Goal: Transaction & Acquisition: Subscribe to service/newsletter

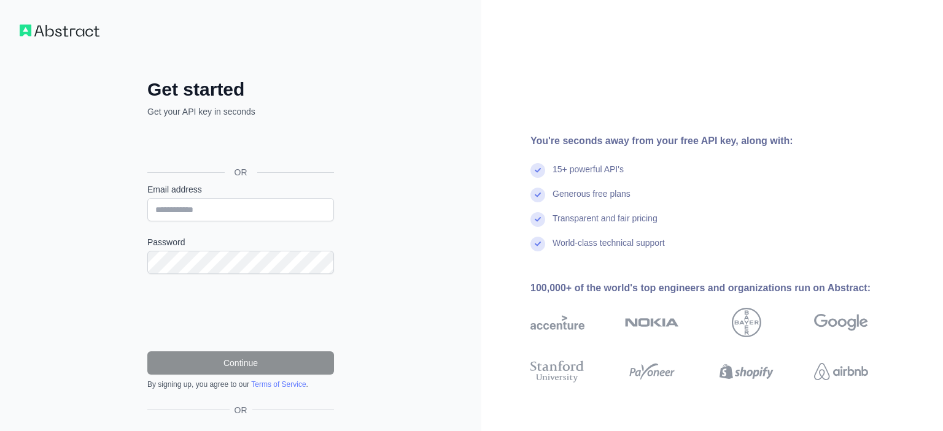
click at [249, 215] on input "Email address" at bounding box center [240, 209] width 187 height 23
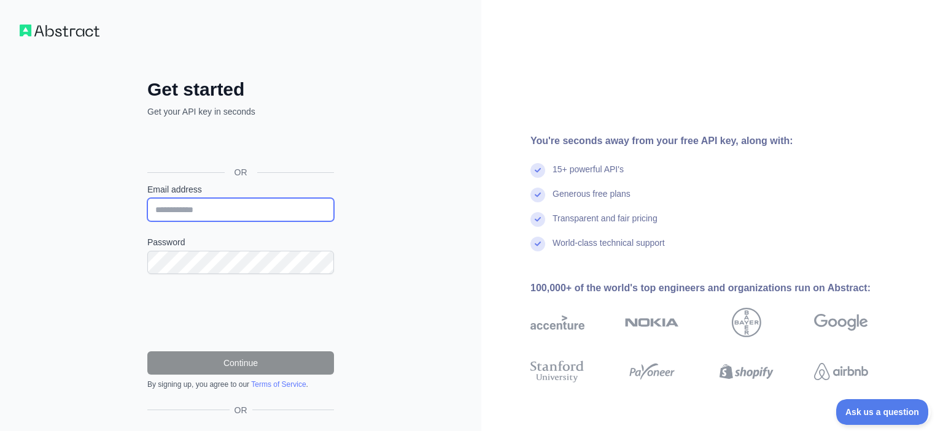
paste input "**********"
type input "**********"
click at [90, 206] on div "**********" at bounding box center [240, 252] width 481 height 504
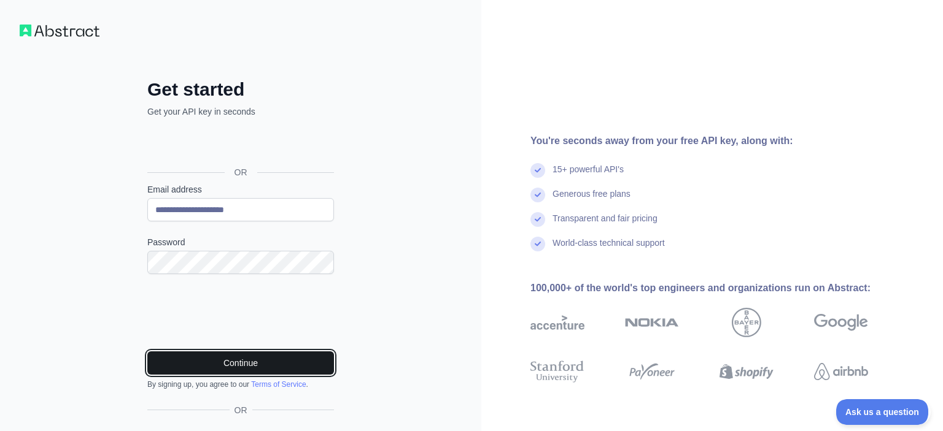
click at [214, 367] on button "Continue" at bounding box center [240, 363] width 187 height 23
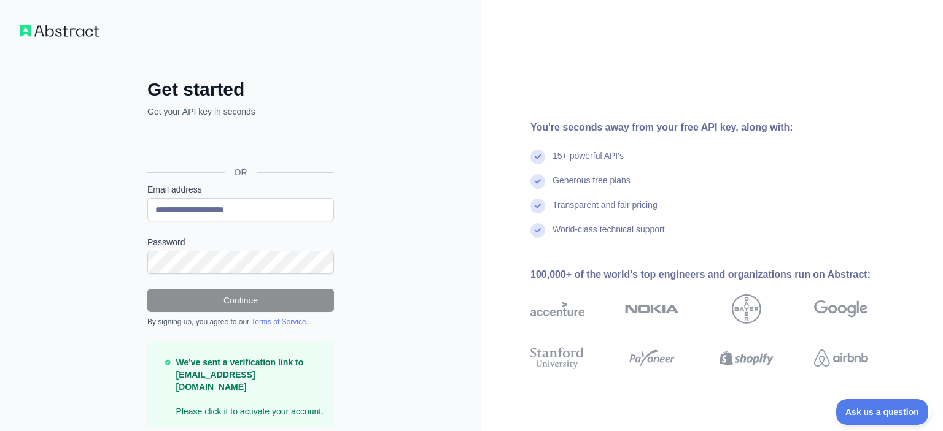
scroll to position [31, 0]
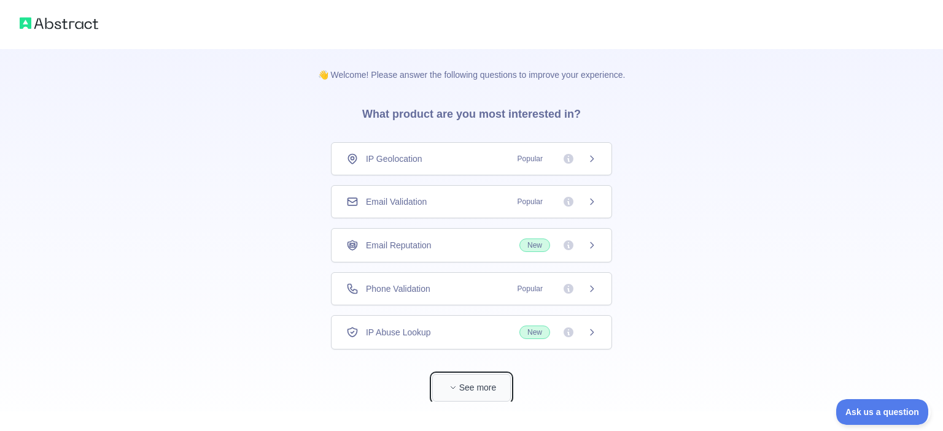
click at [487, 383] on button "See more" at bounding box center [471, 388] width 79 height 28
click at [529, 202] on span "Popular" at bounding box center [530, 202] width 40 height 12
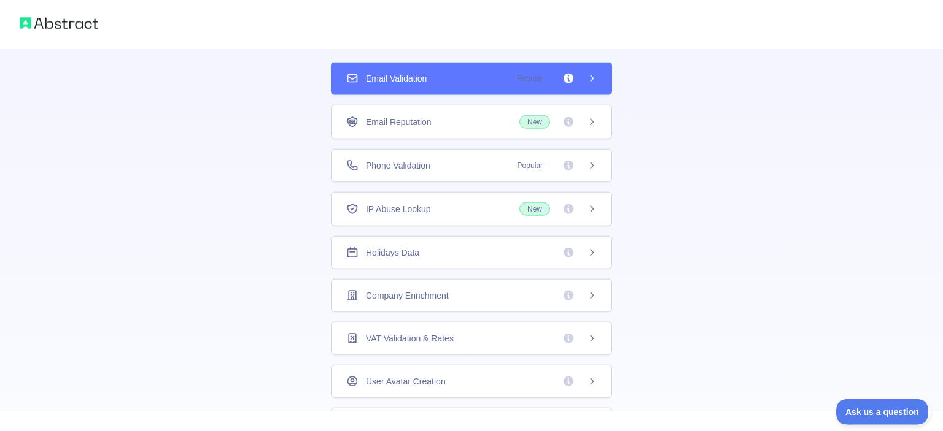
scroll to position [259, 0]
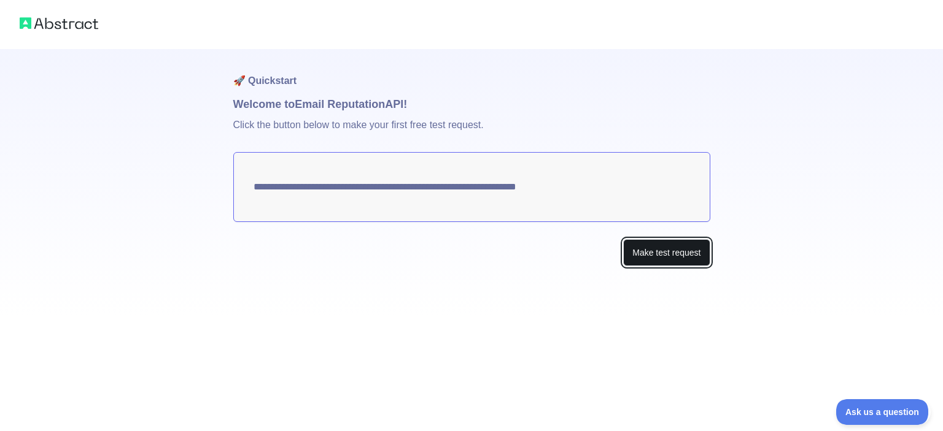
click at [659, 254] on button "Make test request" at bounding box center [666, 253] width 87 height 28
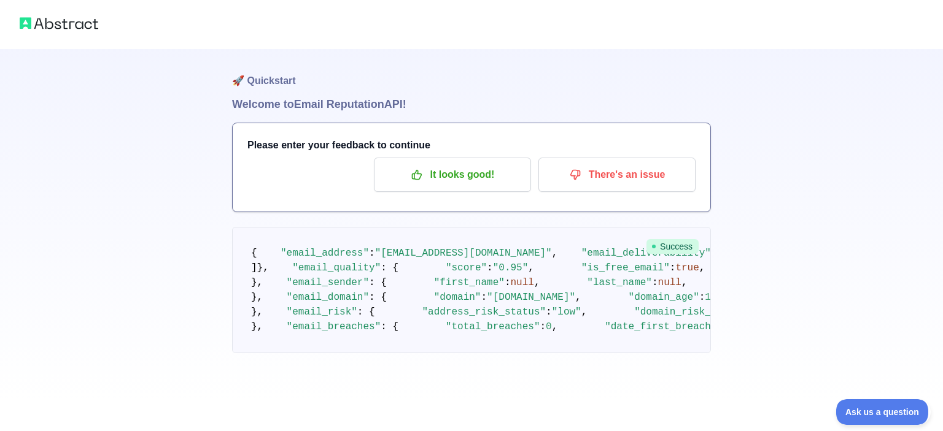
click at [290, 87] on h1 "🚀 Quickstart" at bounding box center [471, 72] width 479 height 47
click at [65, 23] on img at bounding box center [59, 23] width 79 height 17
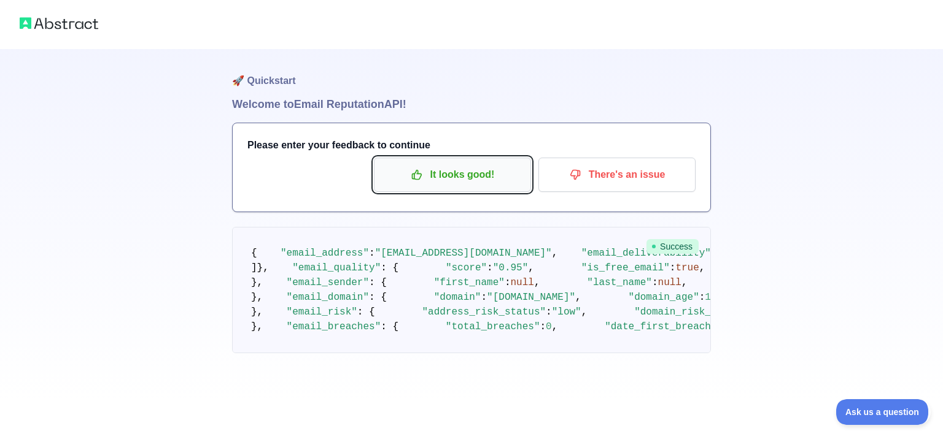
click at [484, 176] on p "It looks good!" at bounding box center [452, 174] width 139 height 21
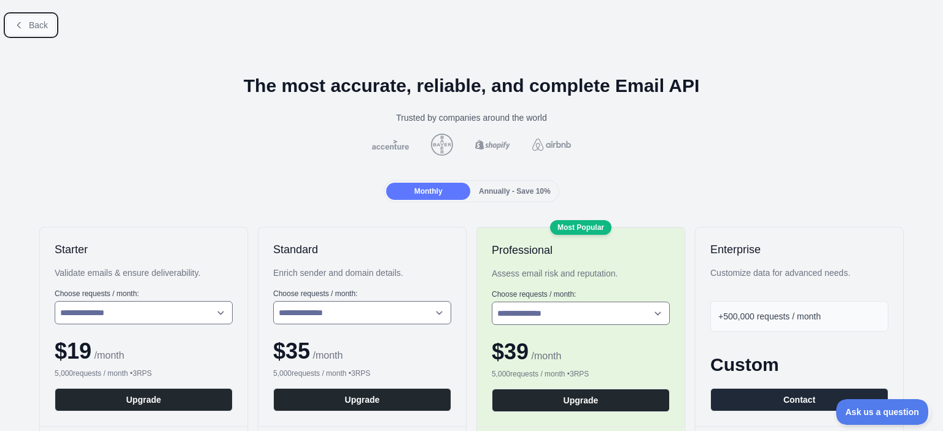
click at [33, 20] on span "Back" at bounding box center [38, 25] width 19 height 10
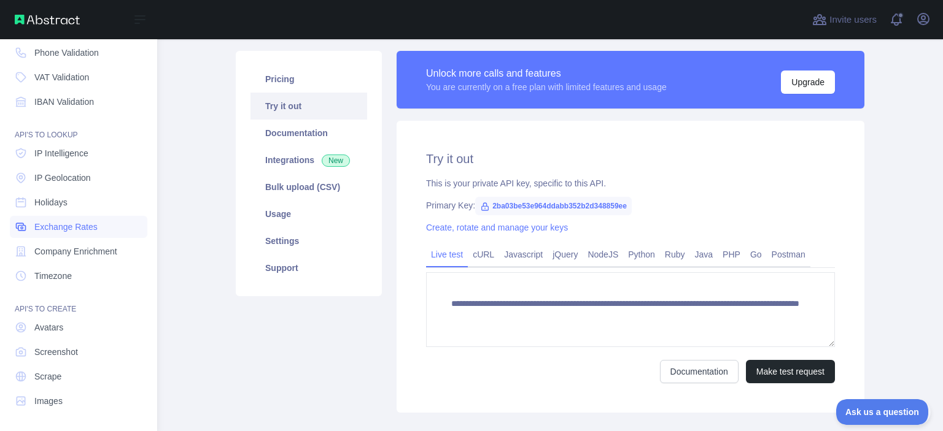
scroll to position [4, 0]
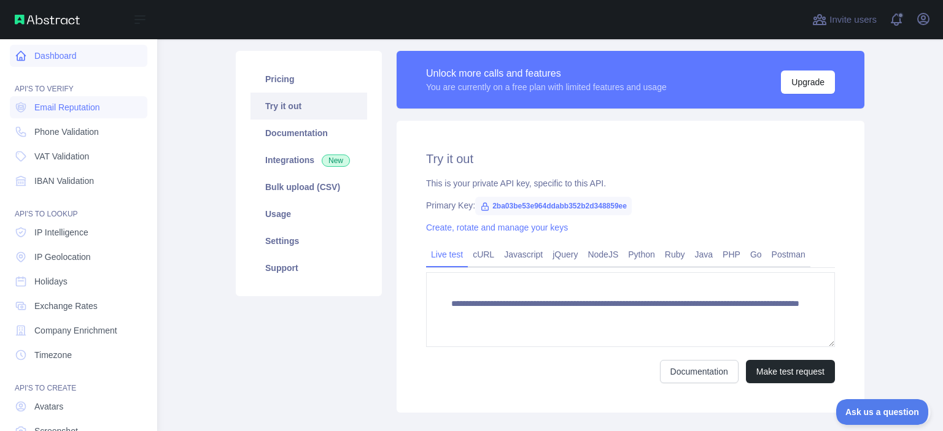
click at [50, 57] on link "Dashboard" at bounding box center [78, 56] width 137 height 22
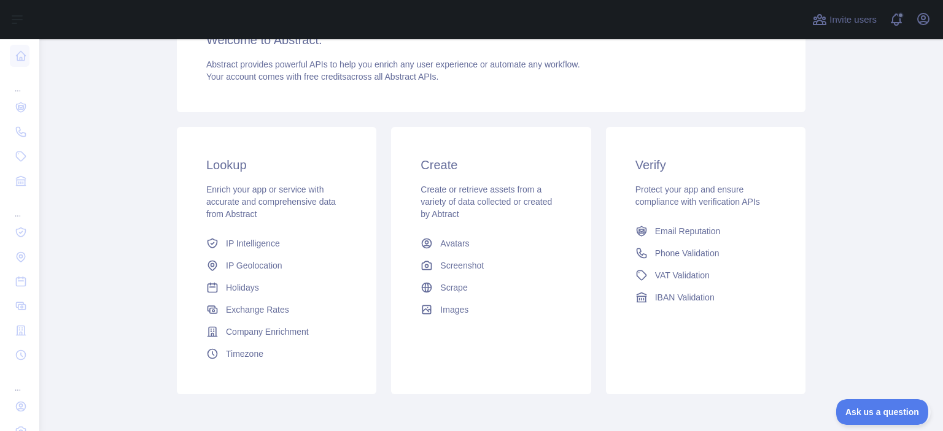
scroll to position [126, 0]
click at [663, 226] on span "Email Reputation" at bounding box center [688, 231] width 66 height 12
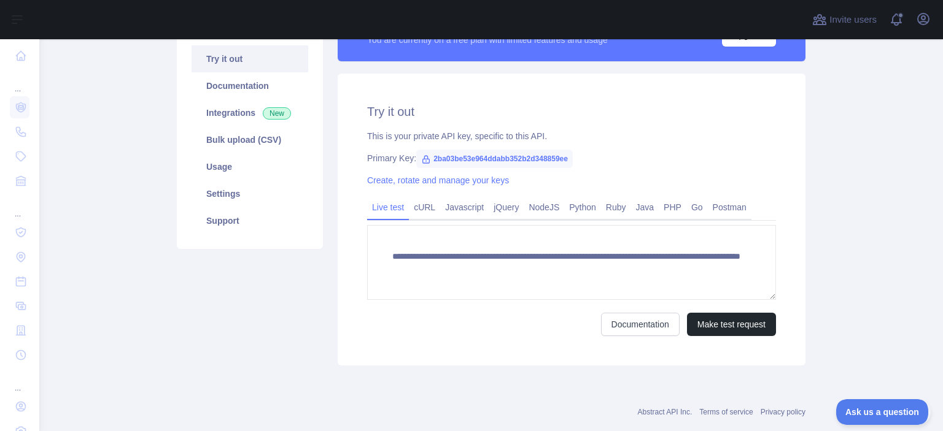
scroll to position [34, 0]
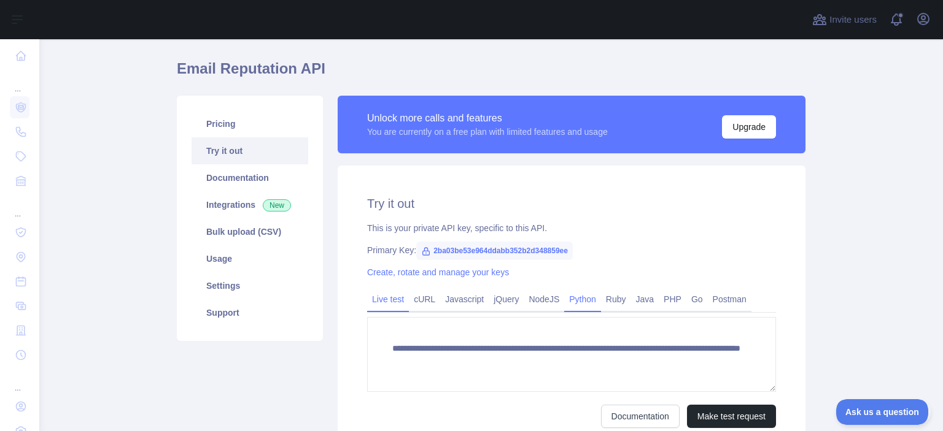
click at [567, 292] on link "Python" at bounding box center [582, 300] width 37 height 20
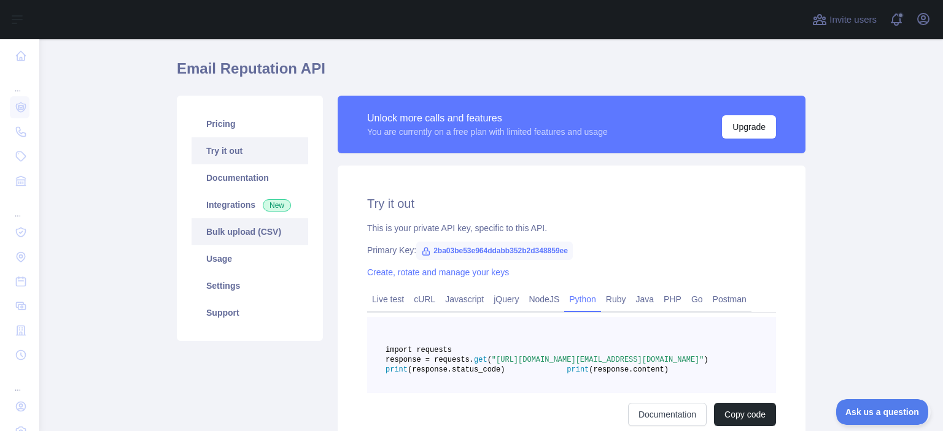
click at [227, 234] on link "Bulk upload (CSV)" at bounding box center [249, 231] width 117 height 27
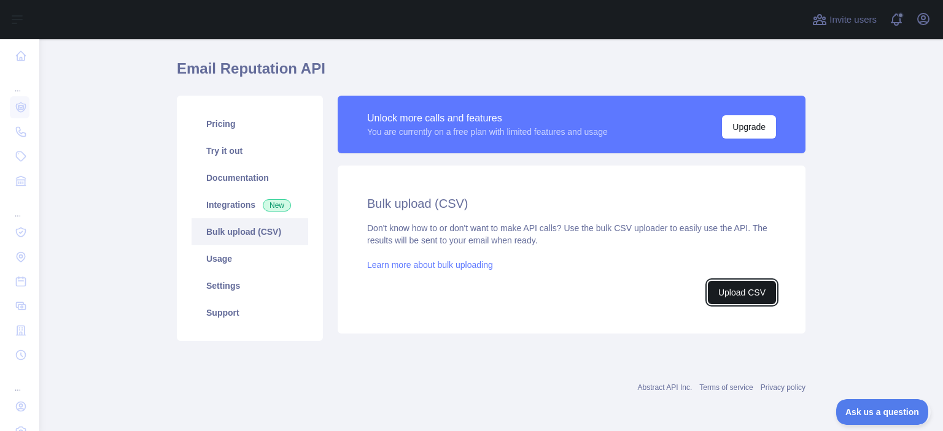
click at [744, 293] on button "Upload CSV" at bounding box center [742, 292] width 68 height 23
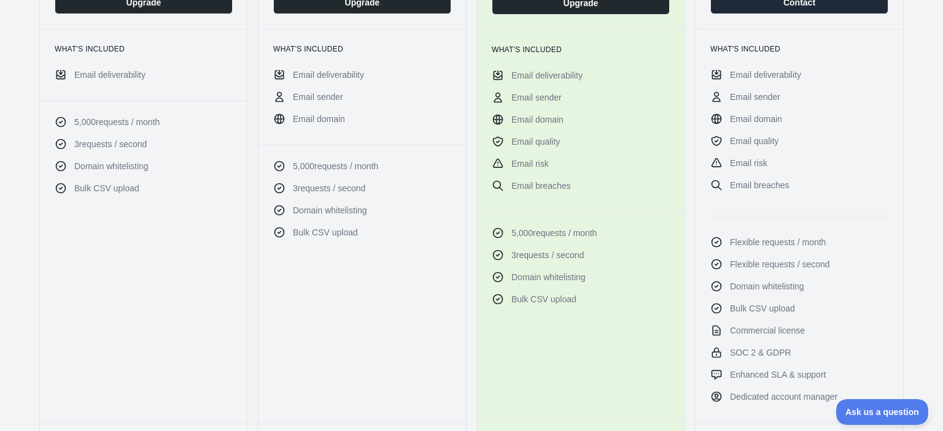
scroll to position [716, 0]
